Goal: Manage account settings

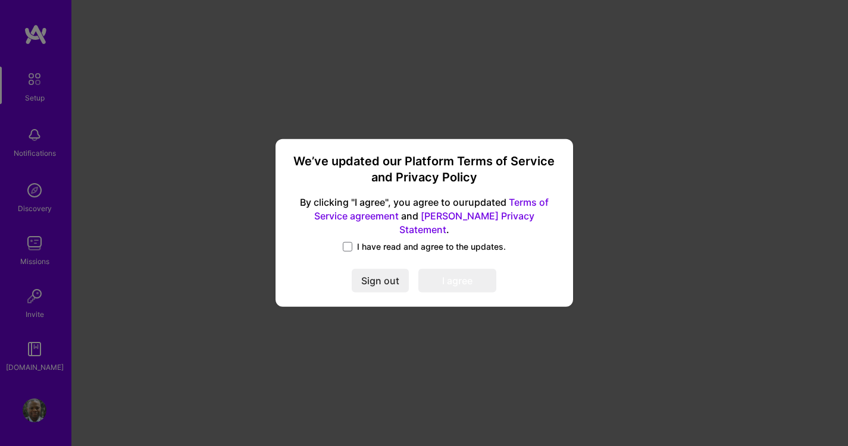
click at [360, 241] on span "I have read and agree to the updates." at bounding box center [431, 247] width 149 height 12
click at [0, 0] on input "I have read and agree to the updates." at bounding box center [0, 0] width 0 height 0
click at [471, 283] on button "I agree" at bounding box center [457, 282] width 78 height 24
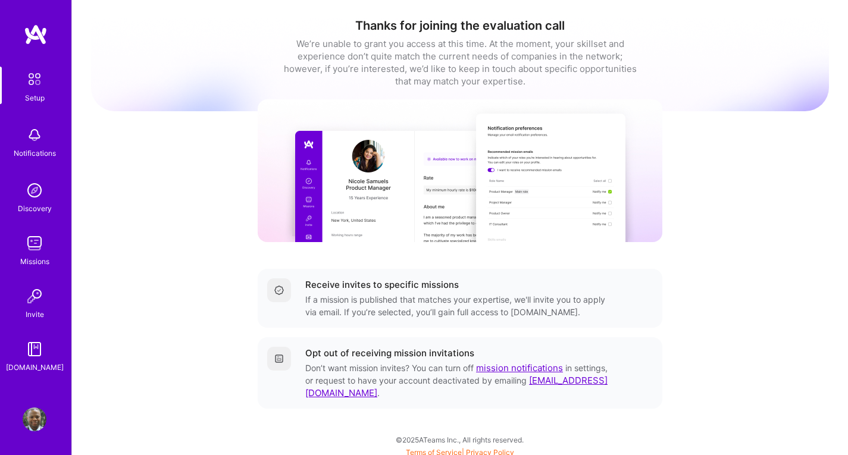
click at [48, 97] on link "Setup" at bounding box center [35, 85] width 74 height 37
click at [43, 142] on img at bounding box center [35, 135] width 24 height 24
click at [55, 194] on link "Discovery" at bounding box center [35, 196] width 74 height 36
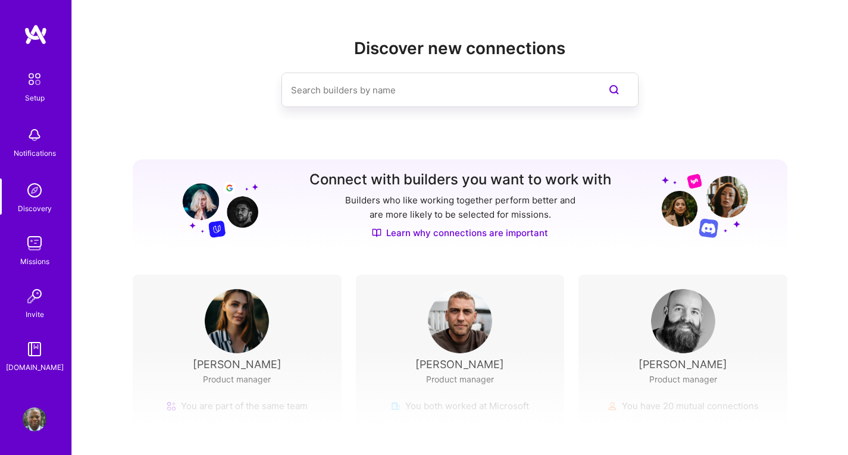
click at [42, 230] on div "Setup Notifications Discovery Missions Invite A.Guide" at bounding box center [35, 220] width 71 height 307
click at [37, 249] on img at bounding box center [35, 243] width 24 height 24
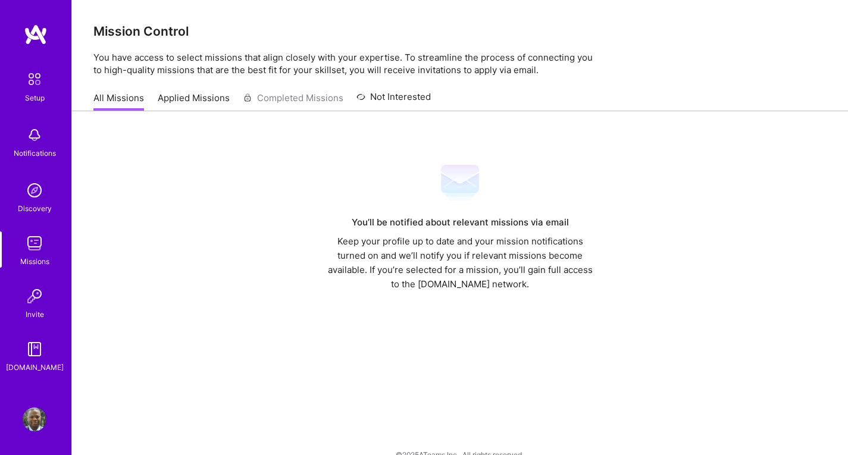
click at [199, 95] on link "Applied Missions" at bounding box center [194, 102] width 72 height 20
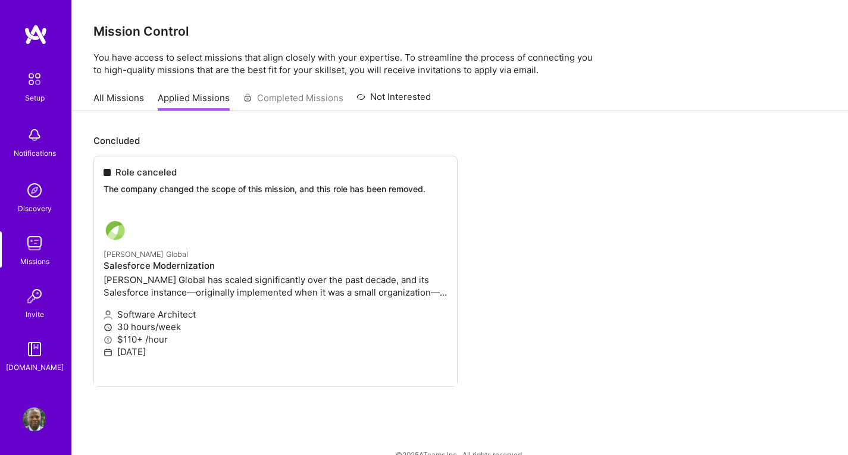
click at [35, 297] on img at bounding box center [35, 296] width 24 height 24
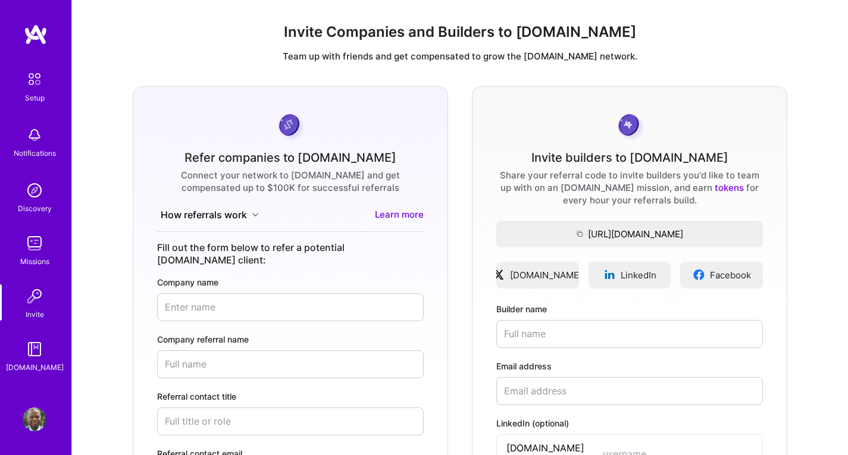
click at [42, 346] on img at bounding box center [35, 349] width 24 height 24
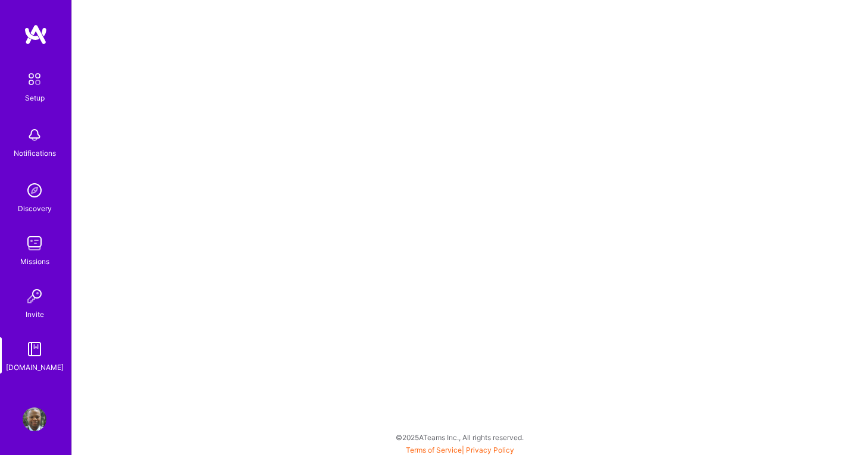
click at [40, 423] on img at bounding box center [35, 420] width 24 height 24
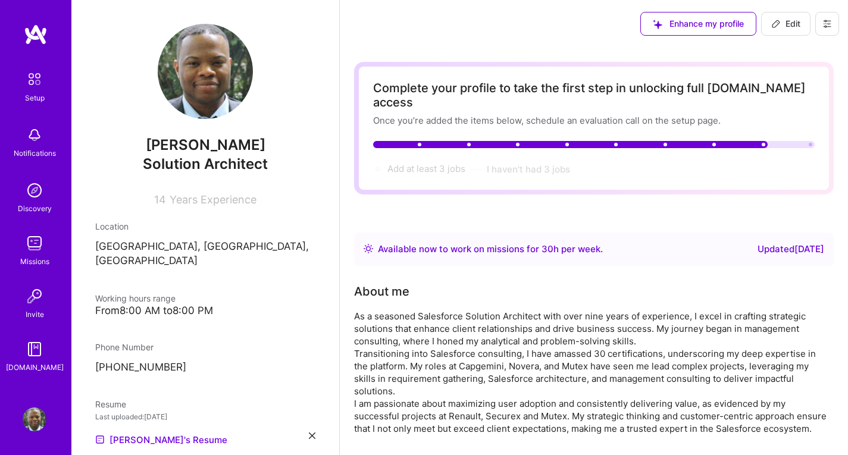
click at [835, 24] on button at bounding box center [827, 24] width 24 height 24
click at [772, 117] on button "Log Out" at bounding box center [794, 111] width 89 height 30
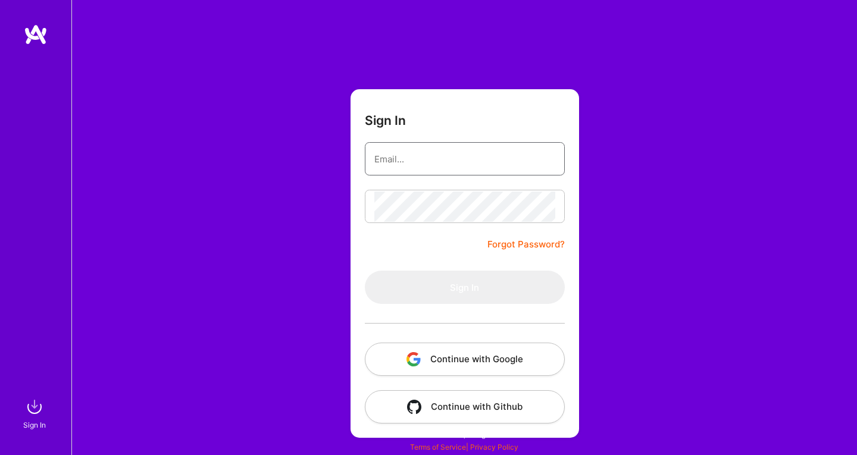
type input "[PERSON_NAME][EMAIL_ADDRESS][DOMAIN_NAME]"
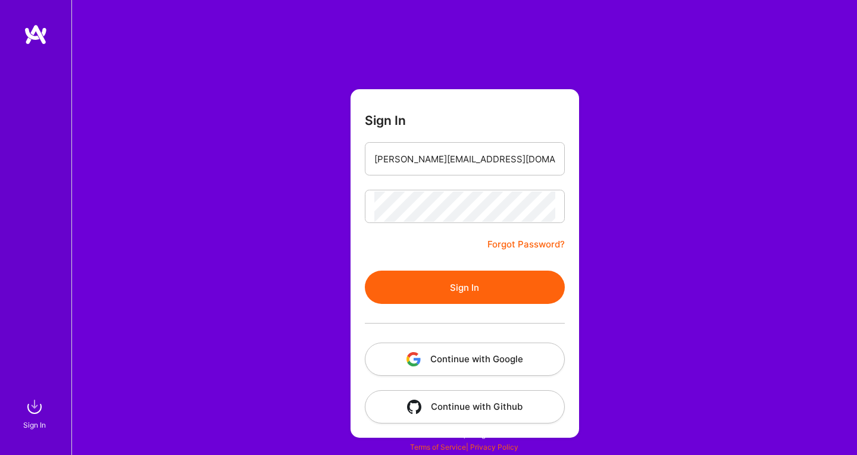
click at [485, 358] on button "Continue with Google" at bounding box center [465, 359] width 200 height 33
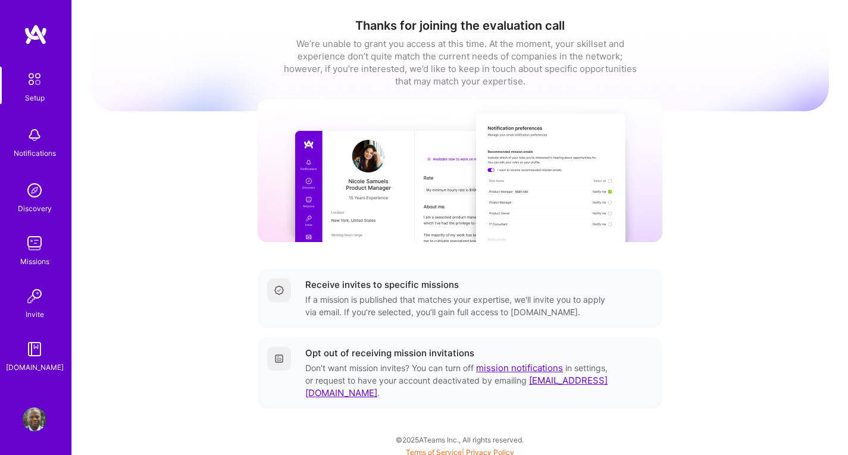
scroll to position [6, 0]
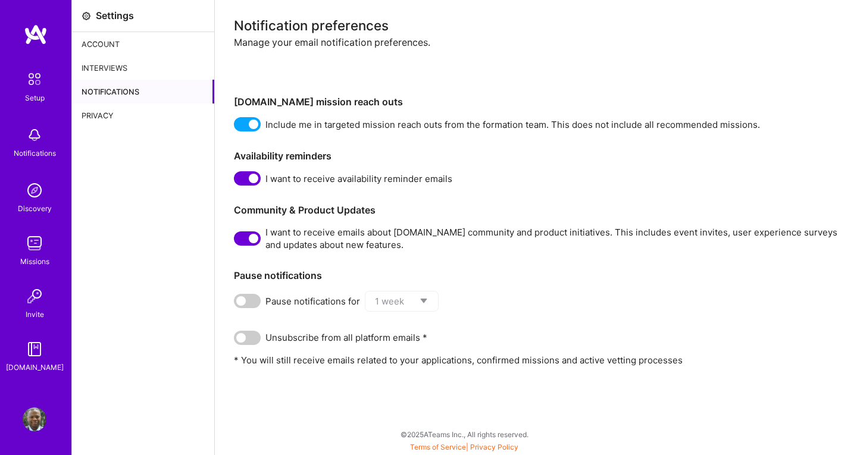
click at [256, 240] on span at bounding box center [247, 238] width 27 height 14
click at [236, 241] on input "checkbox" at bounding box center [236, 241] width 0 height 0
click at [792, 406] on div "Notification preferences Manage your email notification preferences. A.Team mis…" at bounding box center [536, 227] width 642 height 455
click at [37, 418] on img at bounding box center [35, 420] width 24 height 24
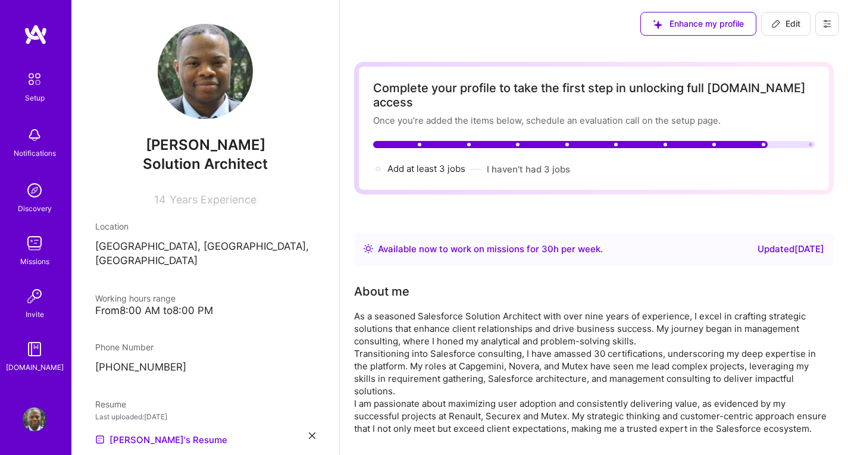
click at [829, 18] on button at bounding box center [827, 24] width 24 height 24
click at [767, 118] on button "Log Out" at bounding box center [794, 111] width 89 height 30
